Goal: Task Accomplishment & Management: Use online tool/utility

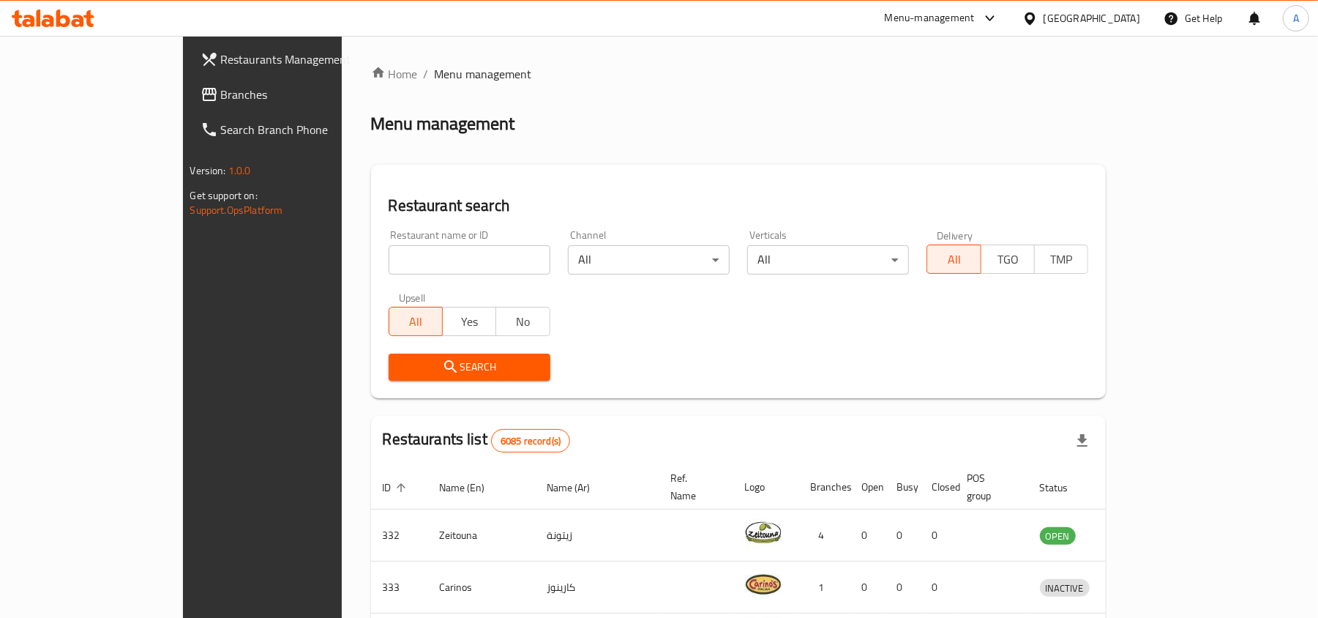
click at [411, 283] on div "Upsell All Yes No" at bounding box center [469, 313] width 179 height 61
paste input "30725"
click at [420, 261] on input "search" at bounding box center [470, 259] width 162 height 29
type input "30725"
click at [419, 258] on input "30725" at bounding box center [470, 259] width 162 height 29
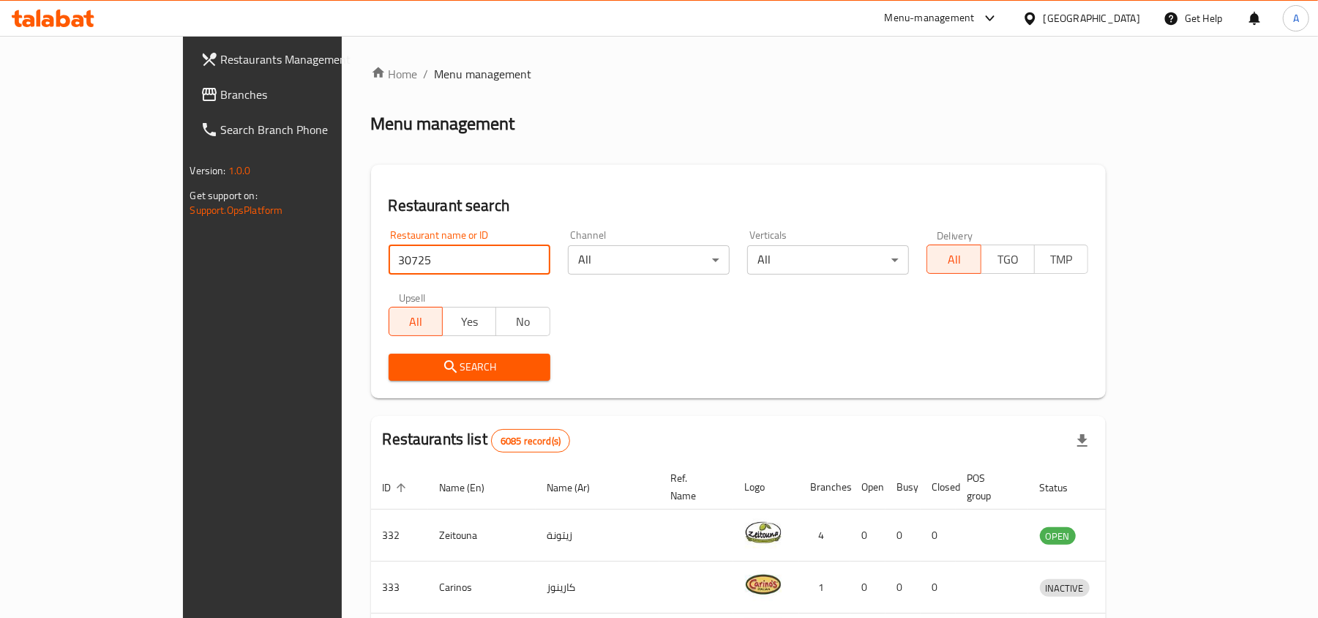
click button "Search" at bounding box center [470, 366] width 162 height 27
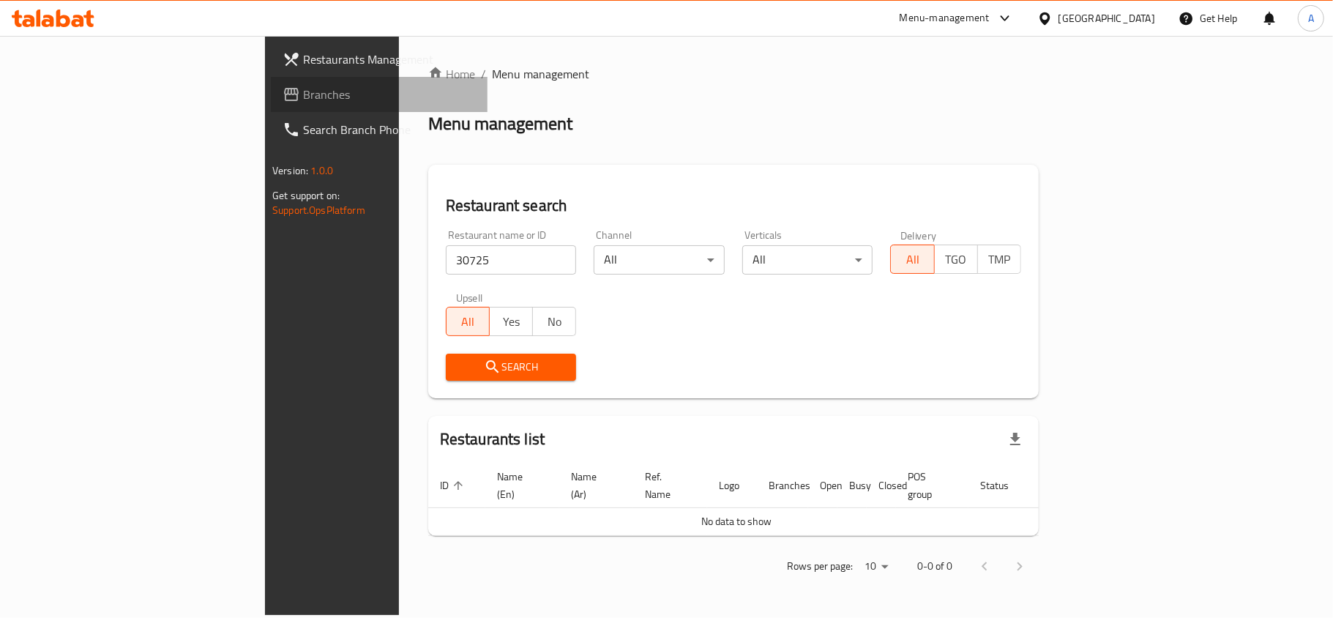
click at [303, 102] on span "Branches" at bounding box center [389, 95] width 173 height 18
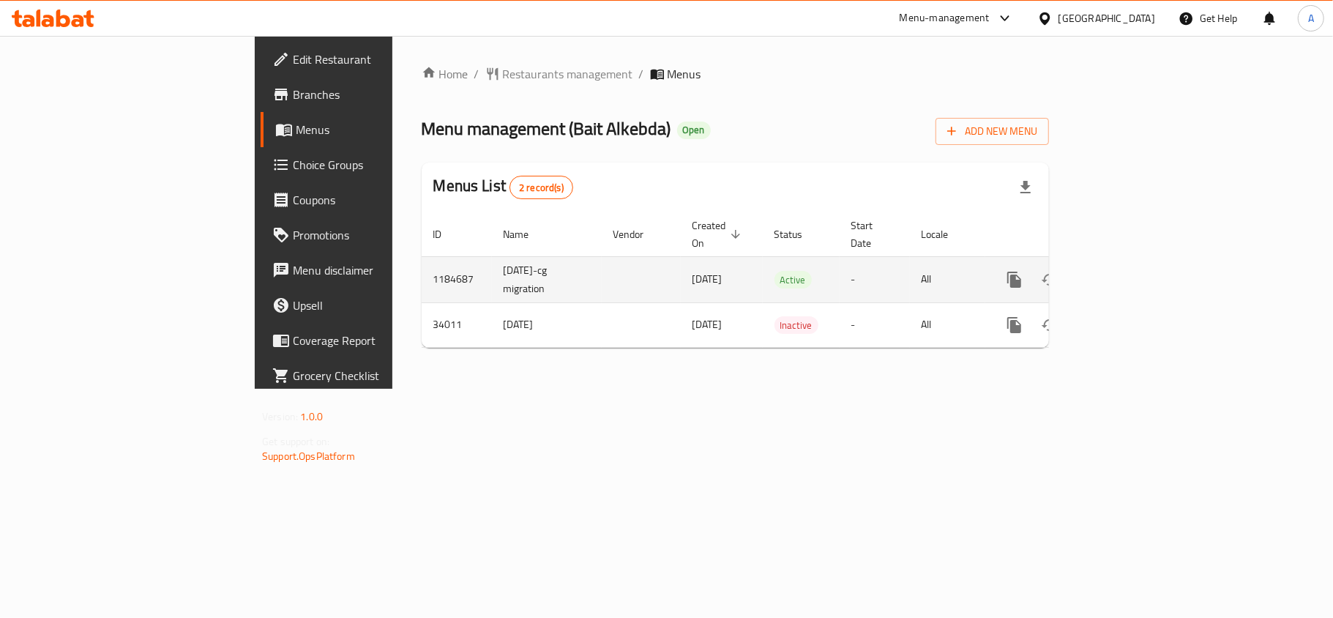
click at [1137, 262] on link "enhanced table" at bounding box center [1119, 279] width 35 height 35
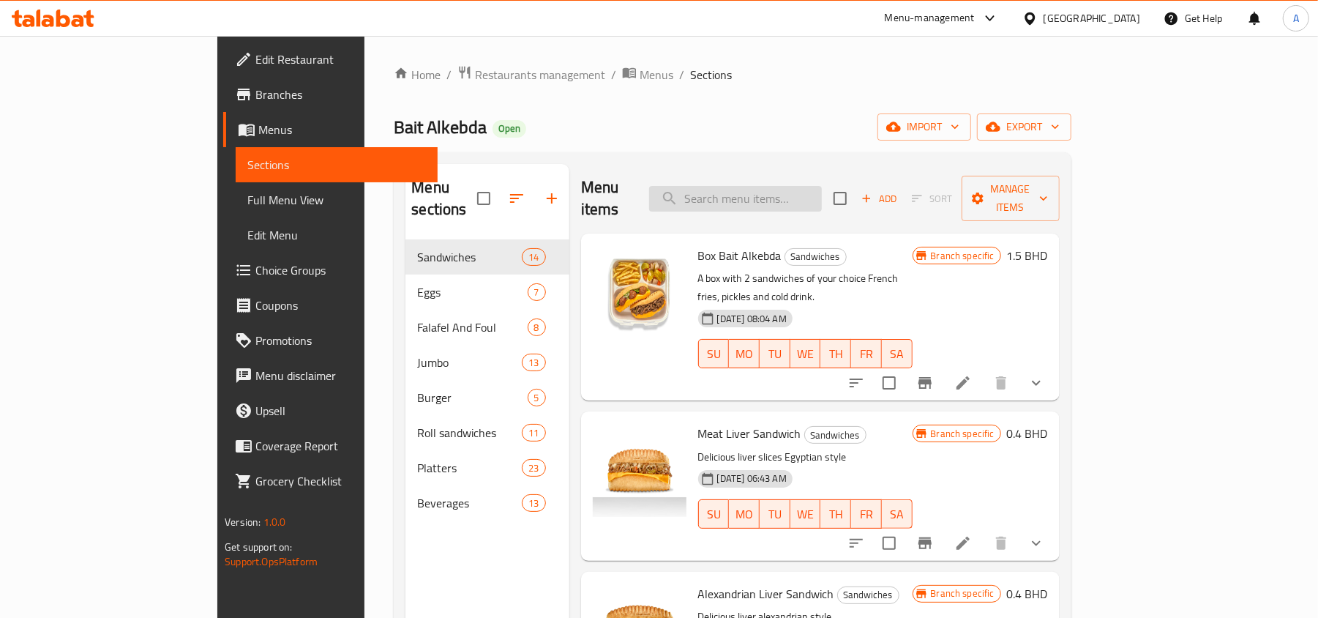
click at [817, 191] on input "search" at bounding box center [735, 199] width 173 height 26
paste input "CHICKEN FAHITA"
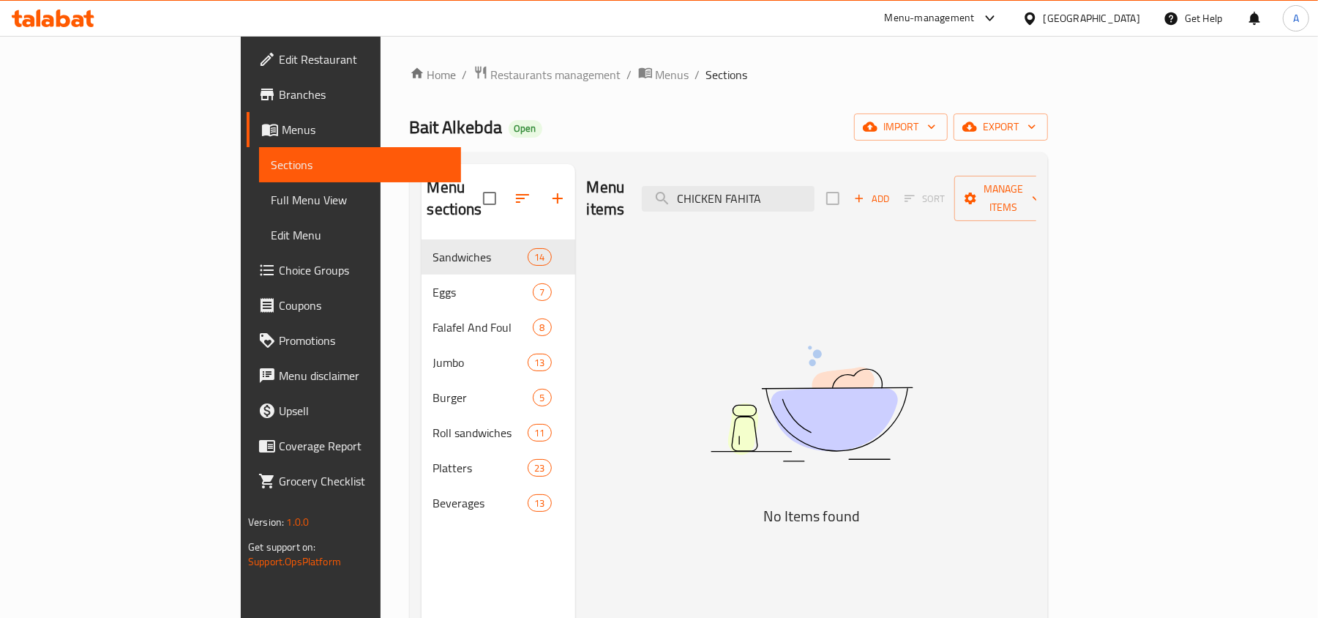
type input "CHICKEN FAHITA"
click at [850, 209] on div "Menu items CHICKEN FAHITA Add Sort Manage items" at bounding box center [811, 199] width 449 height 70
click at [814, 200] on input "CHICKEN FAHITA" at bounding box center [728, 199] width 173 height 26
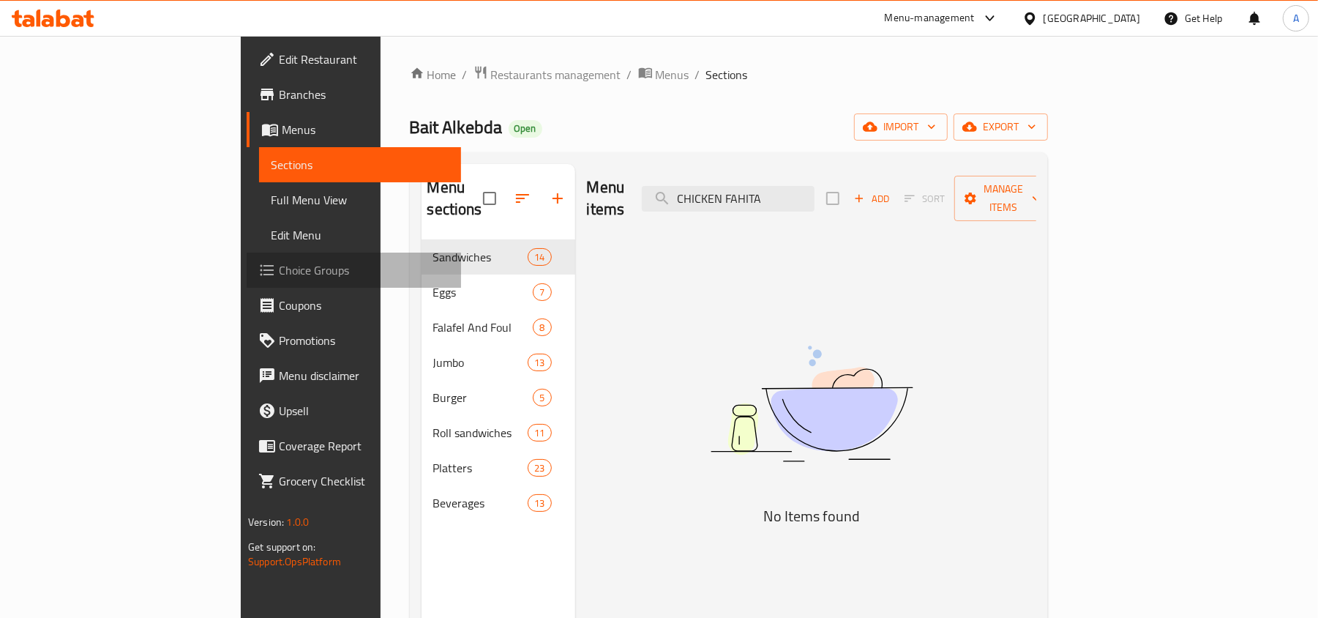
click at [279, 272] on span "Choice Groups" at bounding box center [364, 270] width 171 height 18
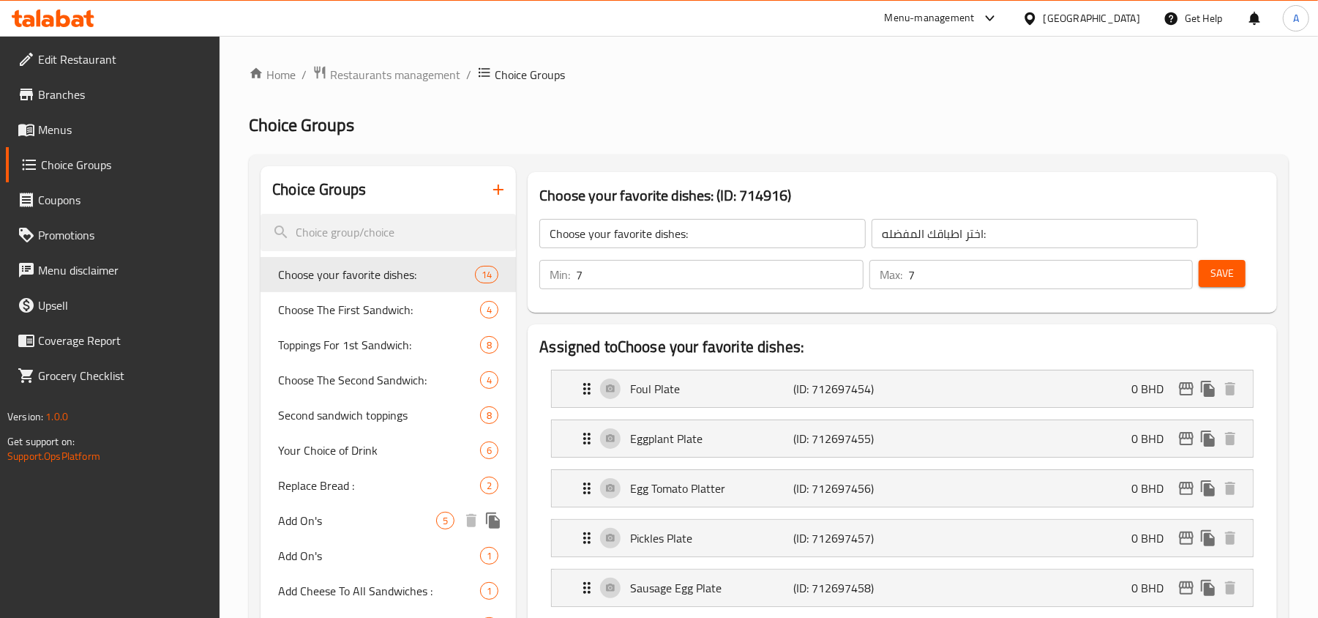
click at [299, 503] on div "Add On's 5" at bounding box center [388, 520] width 255 height 35
type input "Add On's"
type input "إضافات :"
type input "0"
type input "4"
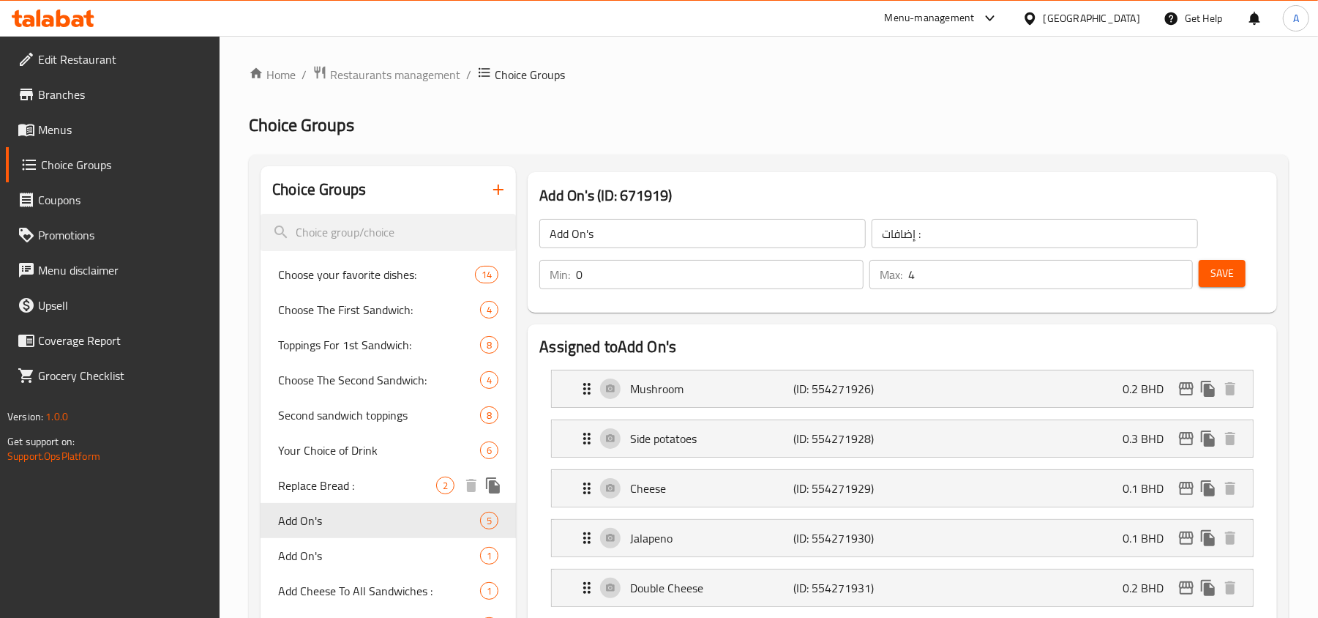
click at [328, 480] on span "Replace Bread :" at bounding box center [357, 485] width 158 height 18
type input "Replace Bread :"
type input "استبدل الخبز :"
type input "1"
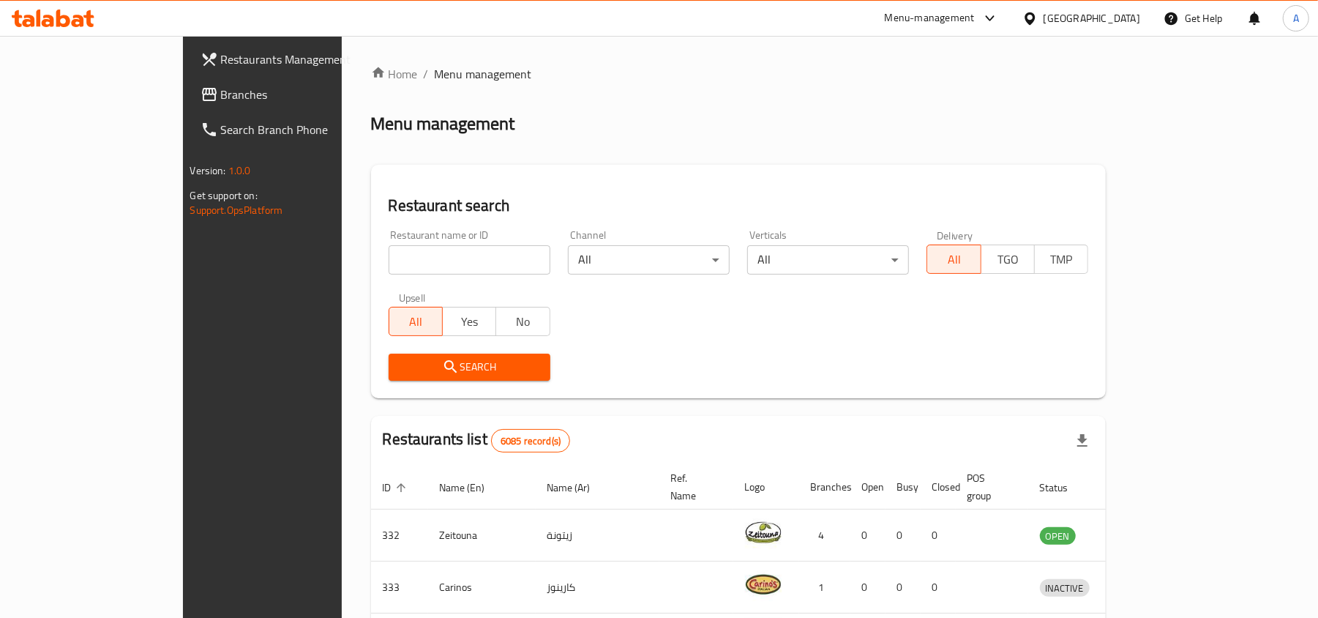
click at [1131, 18] on div "[GEOGRAPHIC_DATA]" at bounding box center [1092, 18] width 97 height 16
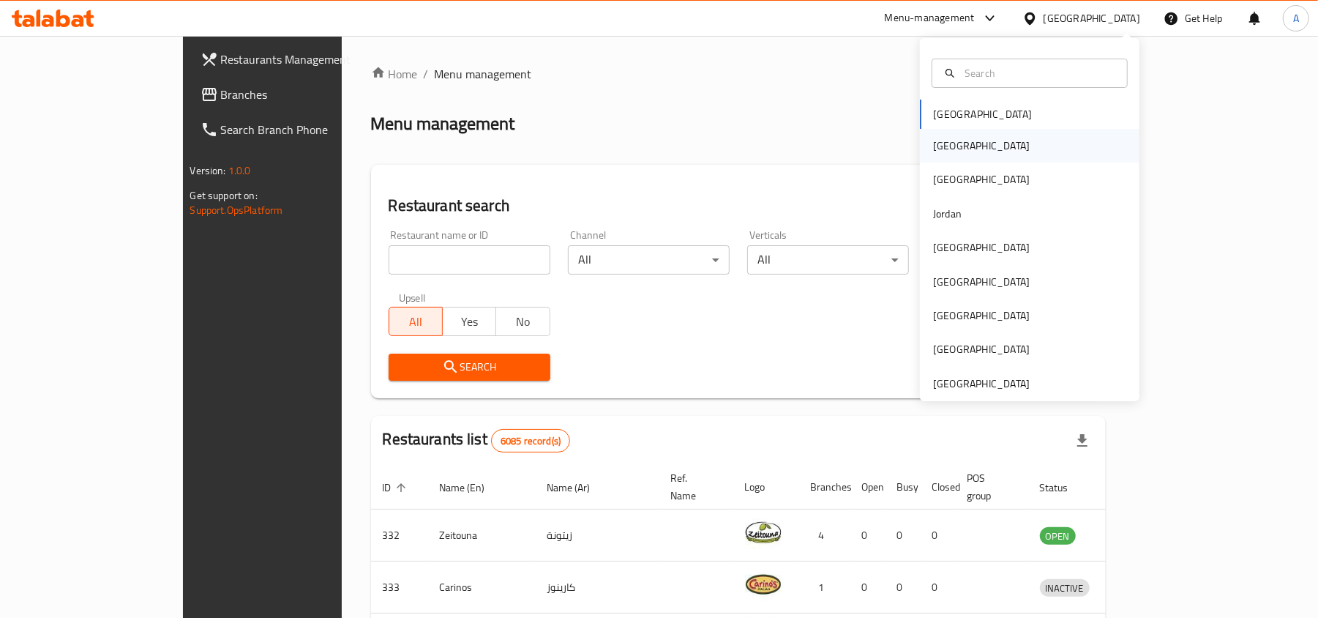
click at [988, 146] on div "Egypt" at bounding box center [1030, 146] width 220 height 34
